Goal: Information Seeking & Learning: Check status

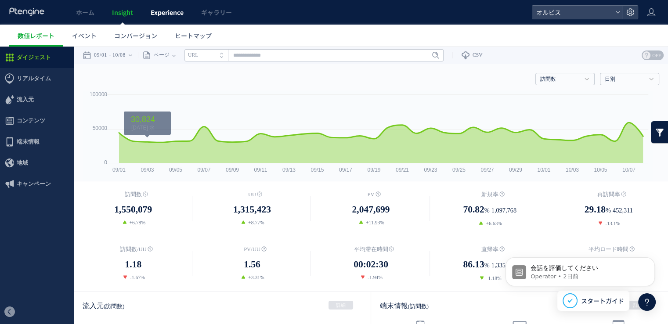
click at [157, 16] on span "Experience" at bounding box center [167, 12] width 33 height 9
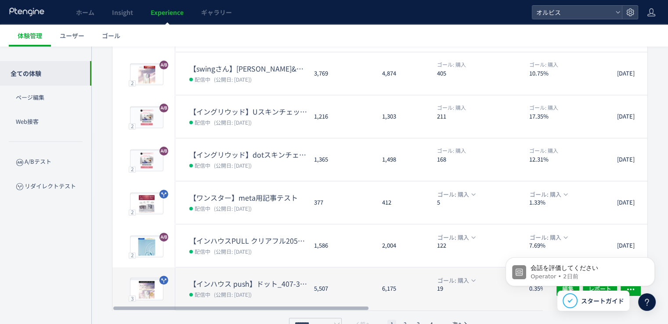
scroll to position [282, 0]
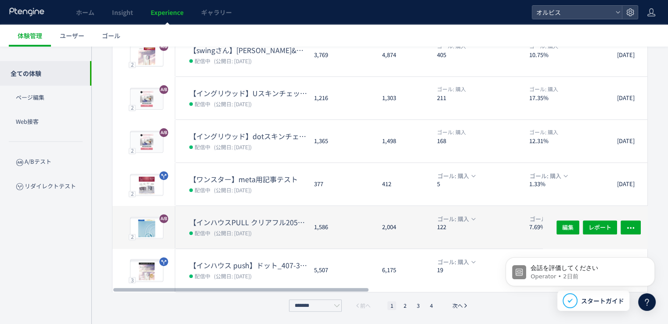
click at [234, 220] on dt "【インハウスPULL クリアフル205】PUSH勝ち反映検証①　FV動画＋FV下ブロック追加＋CV" at bounding box center [248, 222] width 118 height 10
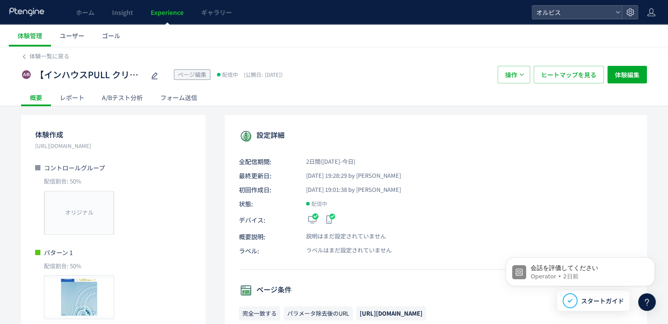
drag, startPoint x: 162, startPoint y: 176, endPoint x: 162, endPoint y: 168, distance: 7.9
click at [162, 176] on div "コントロールグループ 配信割合: 50% オリジナル プレビュー" at bounding box center [113, 199] width 156 height 72
click at [124, 93] on div "A/Bテスト分析" at bounding box center [122, 98] width 58 height 18
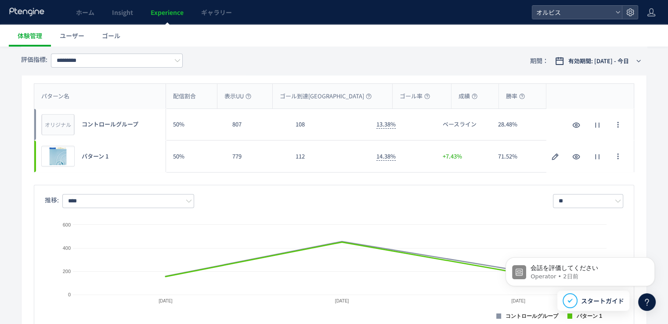
scroll to position [44, 0]
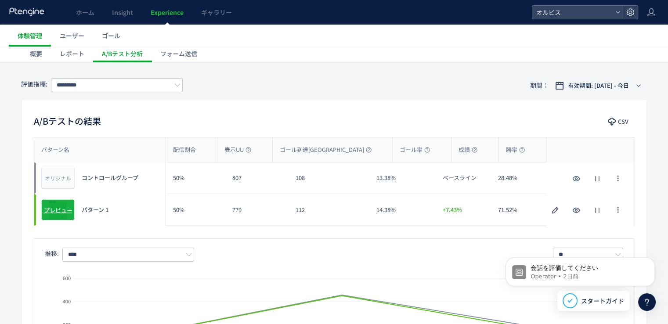
click at [62, 209] on span "プレビュー" at bounding box center [58, 210] width 29 height 8
click at [105, 80] on input "*********" at bounding box center [117, 85] width 132 height 14
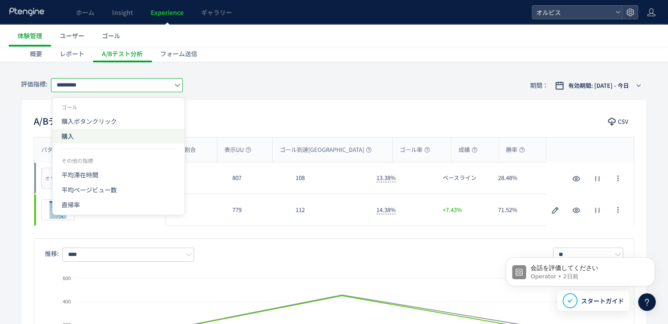
click at [104, 132] on span "購入" at bounding box center [119, 136] width 114 height 15
type input "**"
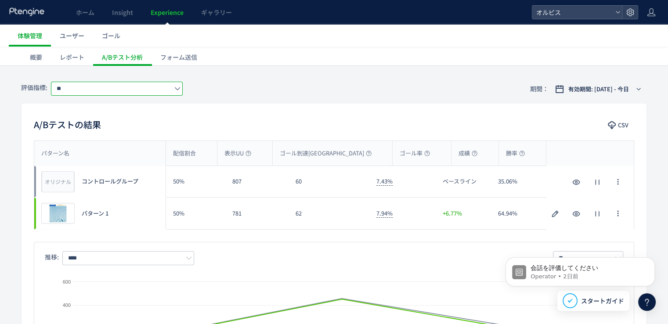
scroll to position [88, 0]
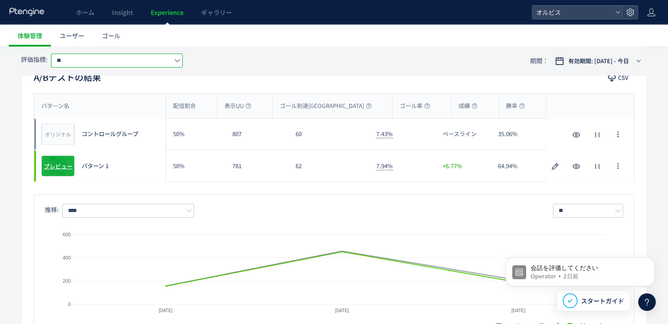
click at [60, 167] on span "プレビュー" at bounding box center [58, 166] width 29 height 8
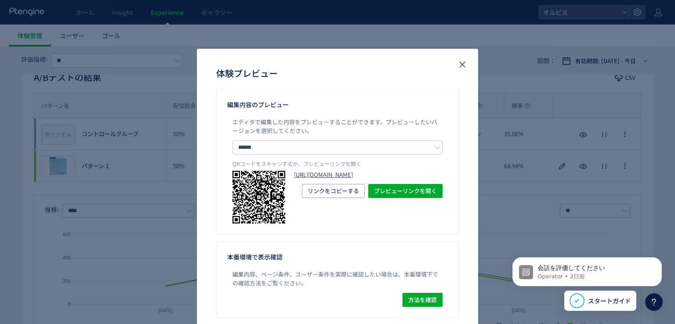
click at [392, 179] on link "[URL][DOMAIN_NAME]" at bounding box center [368, 175] width 149 height 8
click at [461, 63] on icon "close" at bounding box center [462, 64] width 11 height 11
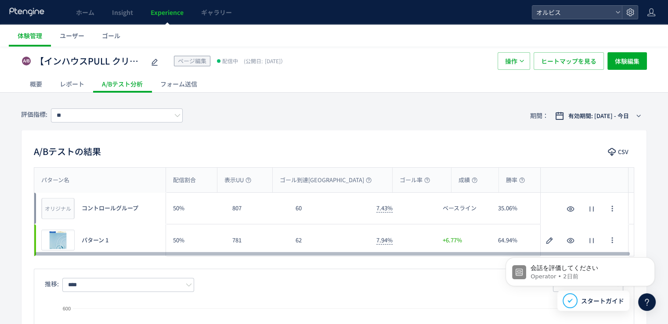
scroll to position [0, 0]
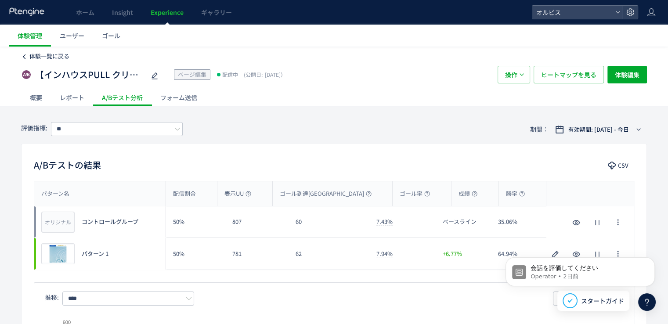
click at [61, 54] on span "体験一覧に戻る" at bounding box center [49, 56] width 40 height 8
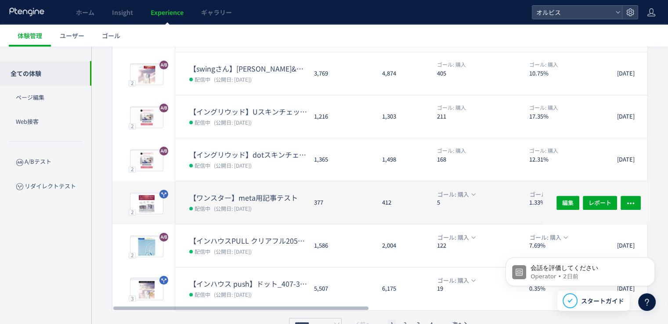
scroll to position [282, 0]
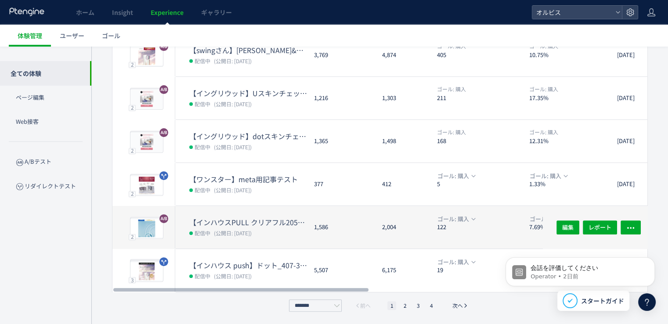
click at [292, 221] on dt "【インハウスPULL クリアフル205】PUSH勝ち反映検証①　FV動画＋FV下ブロック追加＋CV" at bounding box center [248, 222] width 118 height 10
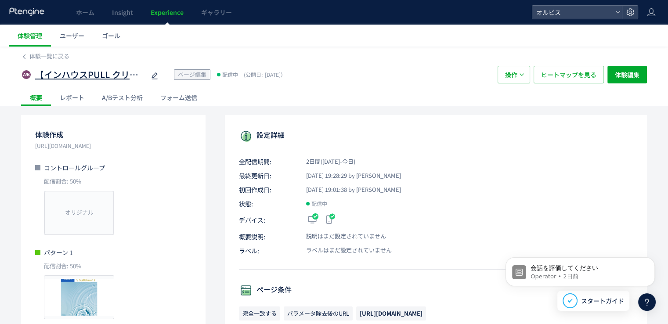
click at [134, 76] on span "【インハウスPULL クリアフル205】PUSH勝ち反映検証①　FV動画＋FV下ブロック追加＋CV" at bounding box center [90, 75] width 110 height 13
click at [39, 53] on span "体験一覧に戻る" at bounding box center [49, 56] width 40 height 8
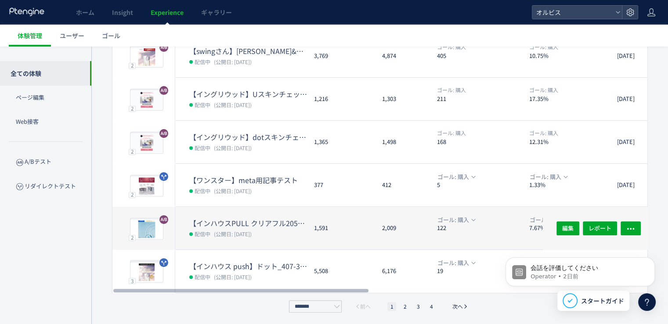
scroll to position [282, 0]
click at [405, 304] on li "2" at bounding box center [405, 305] width 9 height 9
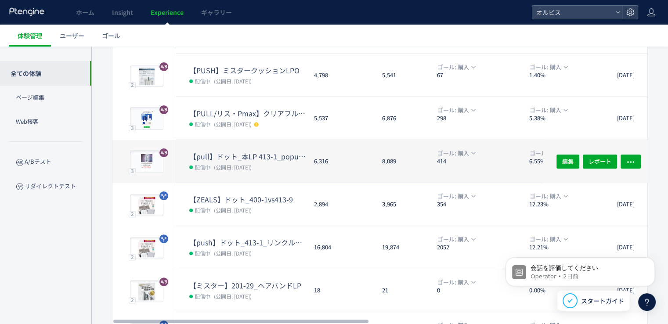
scroll to position [220, 0]
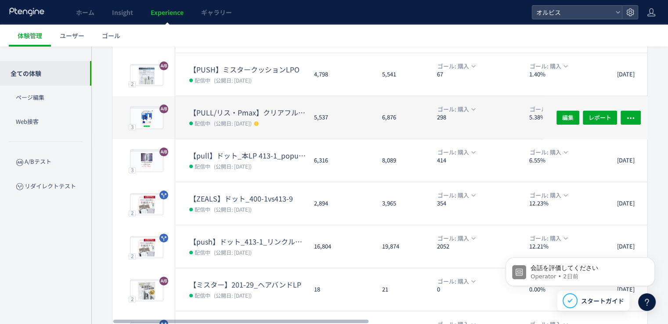
click at [262, 117] on dd "配信中 (公開日: [DATE])" at bounding box center [248, 122] width 118 height 11
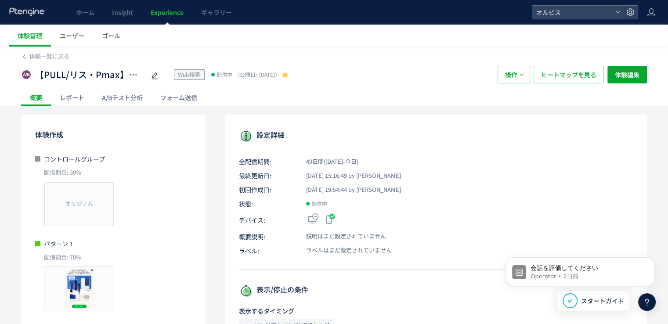
click at [116, 100] on div "A/Bテスト分析" at bounding box center [122, 98] width 58 height 18
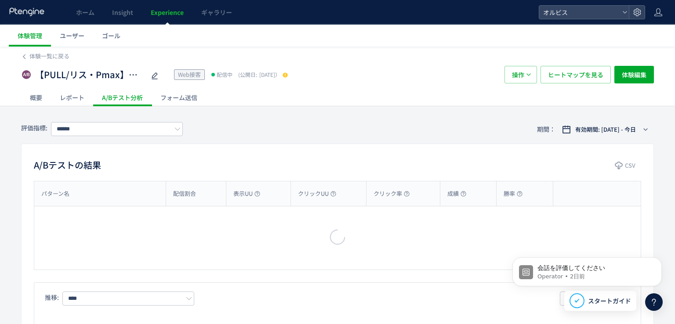
type input "**"
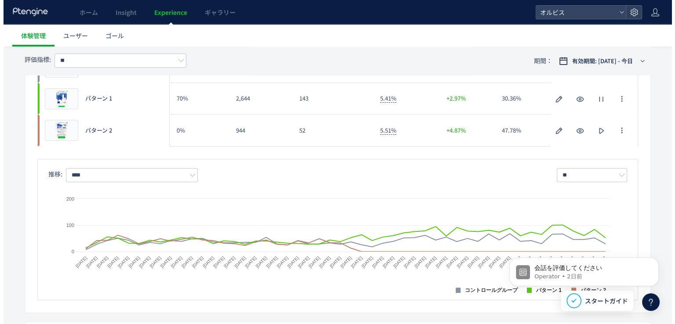
scroll to position [176, 0]
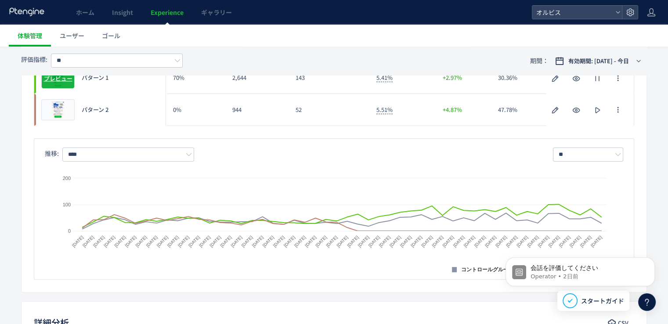
click at [67, 79] on span "プレビュー" at bounding box center [58, 78] width 29 height 8
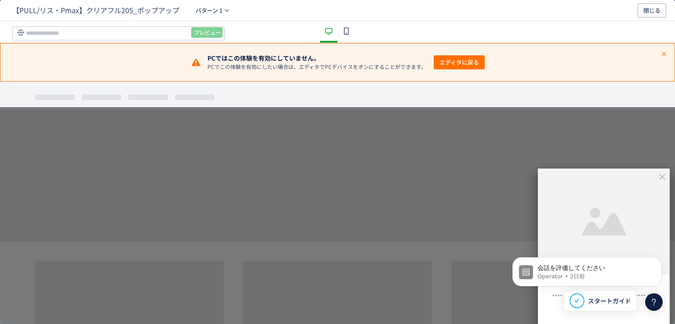
click at [344, 33] on use "dialog" at bounding box center [346, 30] width 5 height 7
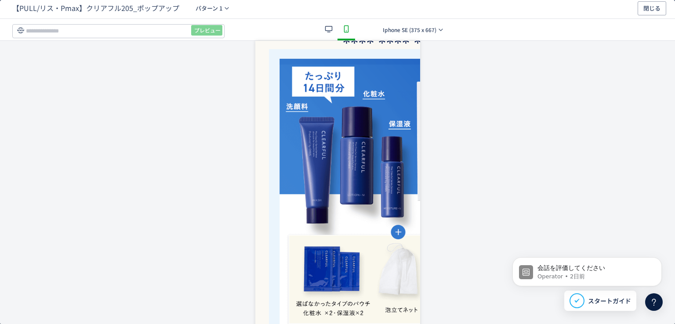
scroll to position [0, 0]
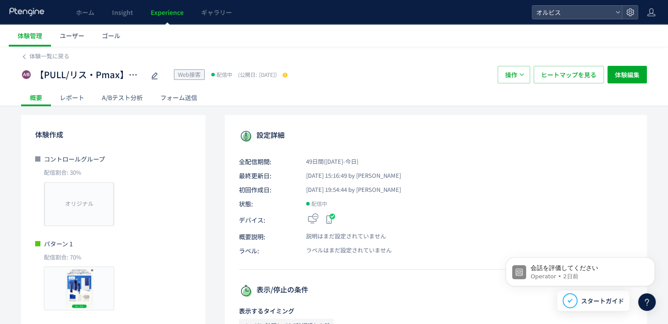
click at [105, 97] on div "A/Bテスト分析" at bounding box center [122, 98] width 58 height 18
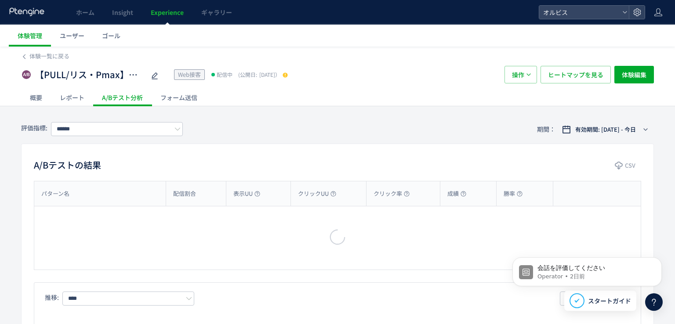
type input "**"
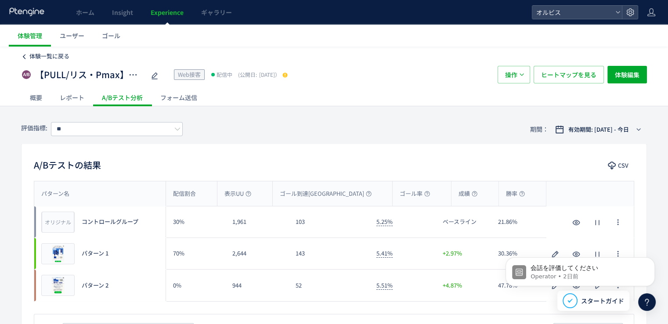
click at [56, 58] on span "体験一覧に戻る" at bounding box center [49, 56] width 40 height 8
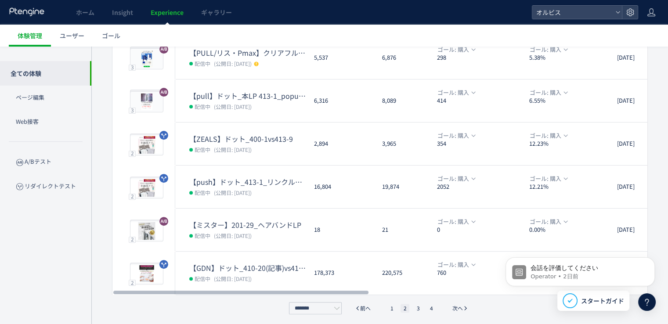
scroll to position [282, 0]
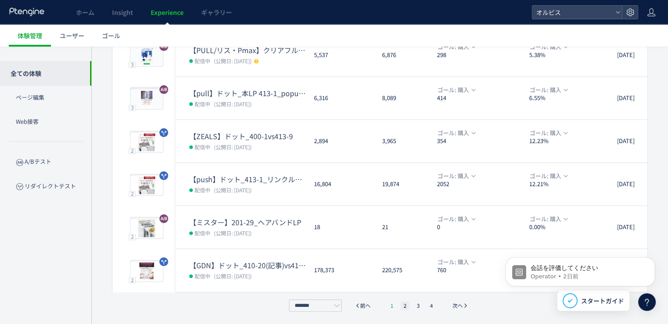
click at [394, 308] on li "1" at bounding box center [392, 305] width 9 height 9
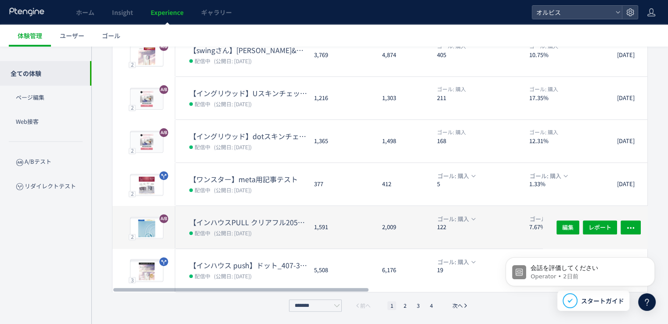
click at [270, 237] on dd "配信中 (公開日: [DATE])" at bounding box center [248, 232] width 118 height 11
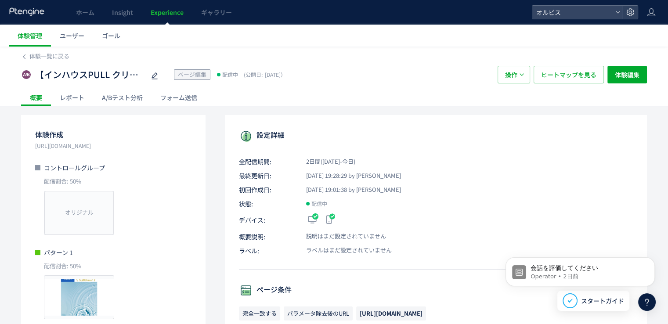
click at [128, 99] on div "A/Bテスト分析" at bounding box center [122, 98] width 58 height 18
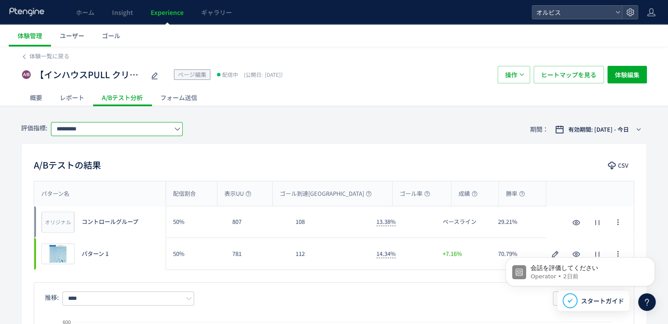
click at [97, 130] on input "*********" at bounding box center [117, 129] width 132 height 14
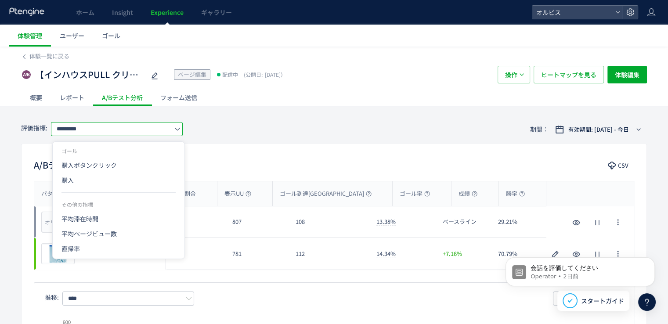
click at [89, 178] on span "購入" at bounding box center [119, 180] width 114 height 15
type input "**"
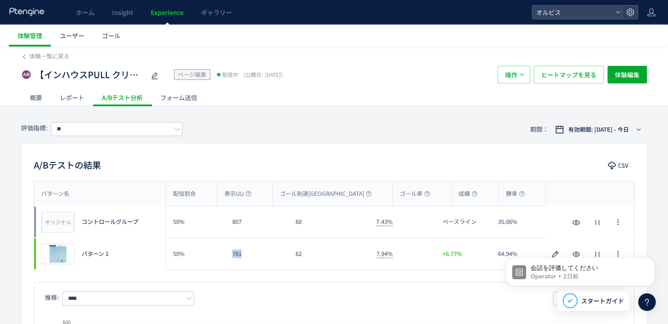
drag, startPoint x: 229, startPoint y: 255, endPoint x: 246, endPoint y: 257, distance: 16.9
click at [246, 257] on div "781" at bounding box center [256, 254] width 63 height 32
drag, startPoint x: 373, startPoint y: 253, endPoint x: 410, endPoint y: 252, distance: 37.8
click at [410, 252] on div "7.94%" at bounding box center [403, 254] width 67 height 32
drag, startPoint x: 232, startPoint y: 255, endPoint x: 256, endPoint y: 251, distance: 25.0
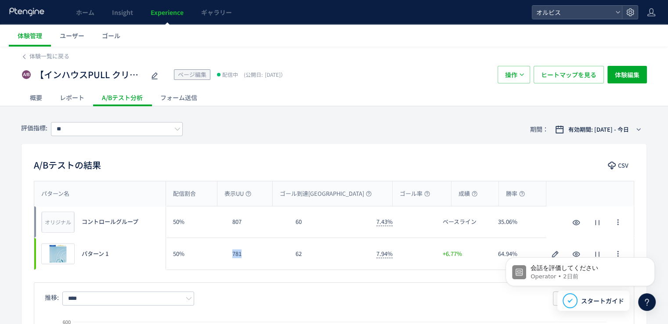
click at [256, 251] on div "781" at bounding box center [256, 254] width 63 height 32
click at [343, 252] on div "62" at bounding box center [329, 254] width 80 height 32
drag, startPoint x: 361, startPoint y: 255, endPoint x: 379, endPoint y: 252, distance: 18.3
click at [379, 252] on div "プレビュー パターン 1 50% 781 62 7.94% +6.77% 64.94% プレビュー パターン 1" at bounding box center [334, 254] width 600 height 32
click at [380, 137] on div "評価指標: ** 期間： 有効期間: [DATE] - 今日" at bounding box center [334, 129] width 626 height 29
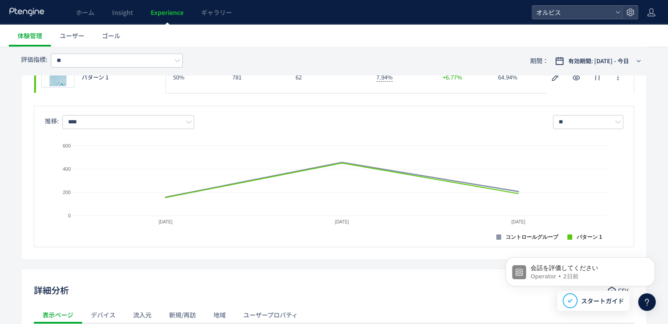
scroll to position [176, 0]
click at [82, 115] on div "推移: **** ** 日別 週別 月別 Created with Highcharts 9.1.2 コントロールグループ パターン 1 [DATE] [DA…" at bounding box center [334, 177] width 601 height 141
drag, startPoint x: 82, startPoint y: 117, endPoint x: 85, endPoint y: 148, distance: 31.3
click at [82, 120] on input "****" at bounding box center [128, 123] width 132 height 14
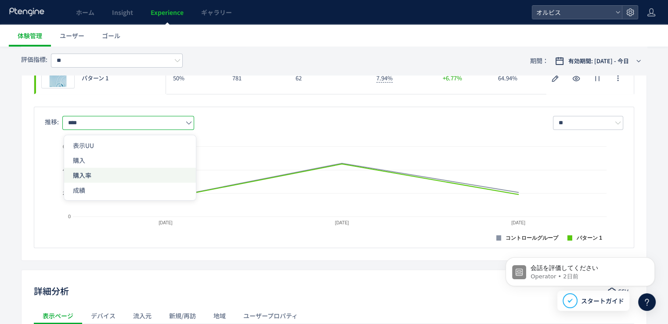
click at [84, 174] on span "購入率" at bounding box center [130, 175] width 114 height 15
type input "***"
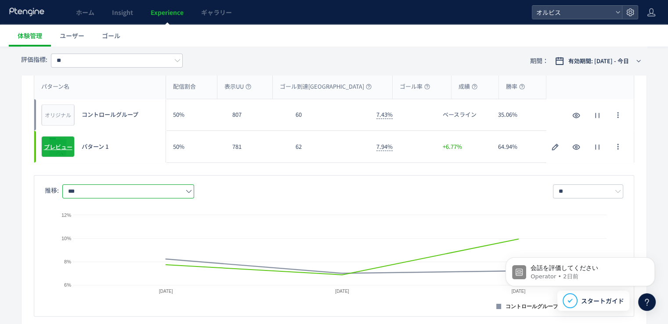
scroll to position [88, 0]
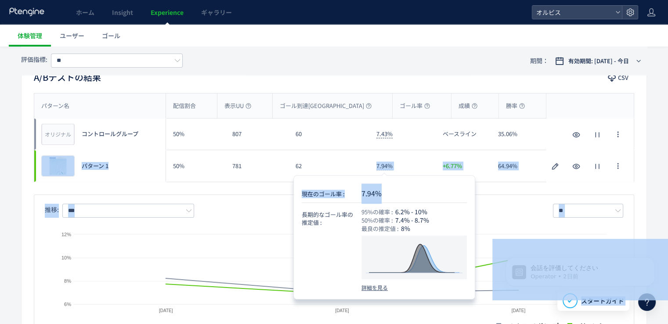
drag, startPoint x: 377, startPoint y: 171, endPoint x: 415, endPoint y: 172, distance: 37.8
click at [427, 182] on body "ホーム Insight Experience ギャラリー オルビス 体験管理 ユーザー ゴール 体験一覧に戻る 【インハウスPULL クリアフル205】PUS…" at bounding box center [334, 261] width 668 height 699
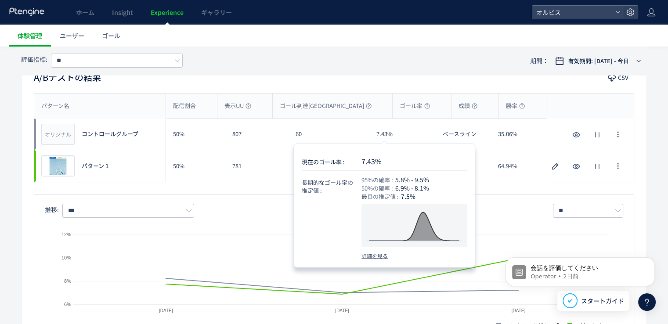
click at [384, 137] on span "7.43%" at bounding box center [385, 134] width 16 height 9
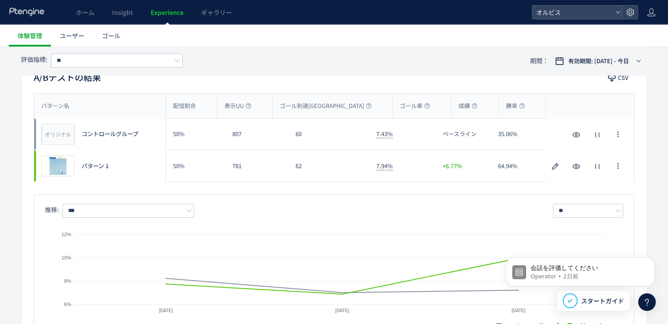
click at [305, 87] on div "A/Bテストの結果 CSV パターン名 配信割合 表示UU ゴール到達UU ゴール率 成績 勝率 パターン名 オリジナル プレビュー コントロールグループ 5…" at bounding box center [334, 202] width 626 height 293
